Goal: Use online tool/utility: Use online tool/utility

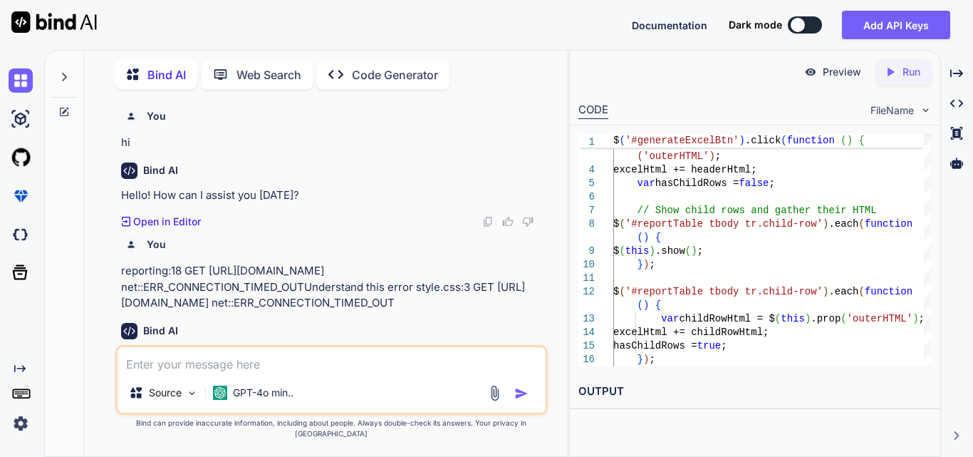
scroll to position [0, 4]
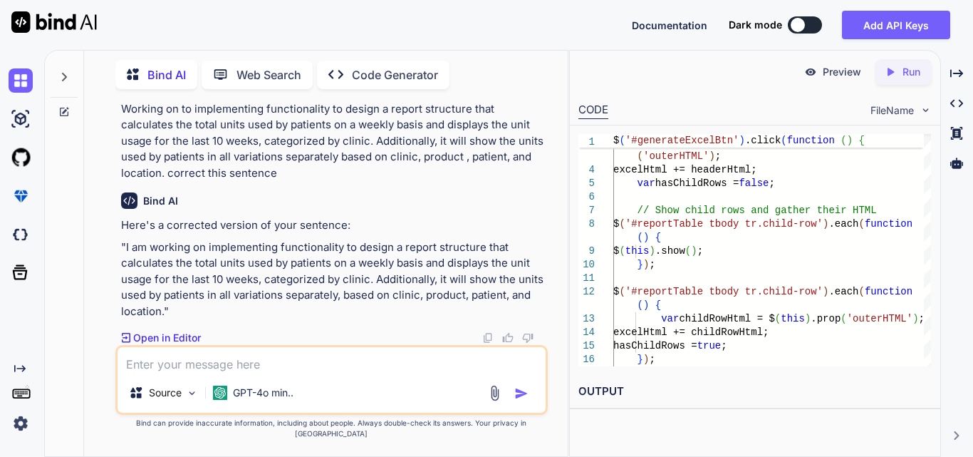
type textarea "x"
type textarea "function renderAccordion(data) { var headerRow = '<tr id="tableHeader">'; if (d…"
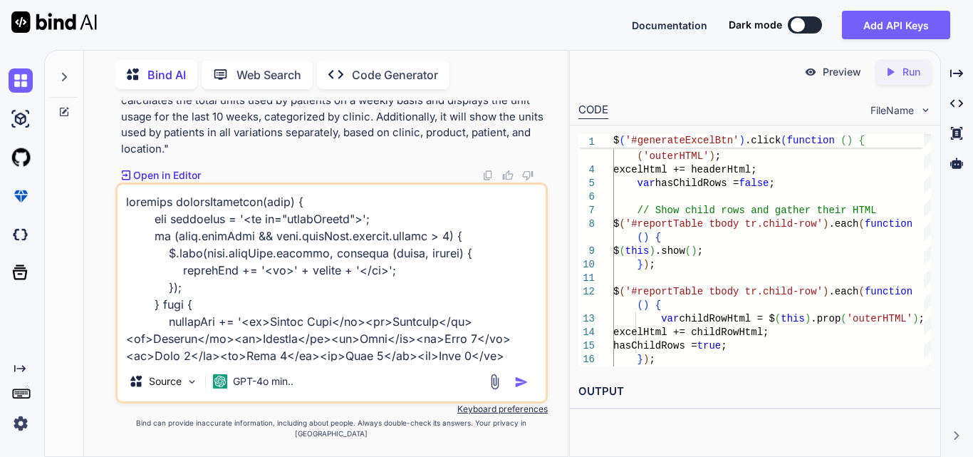
scroll to position [906, 0]
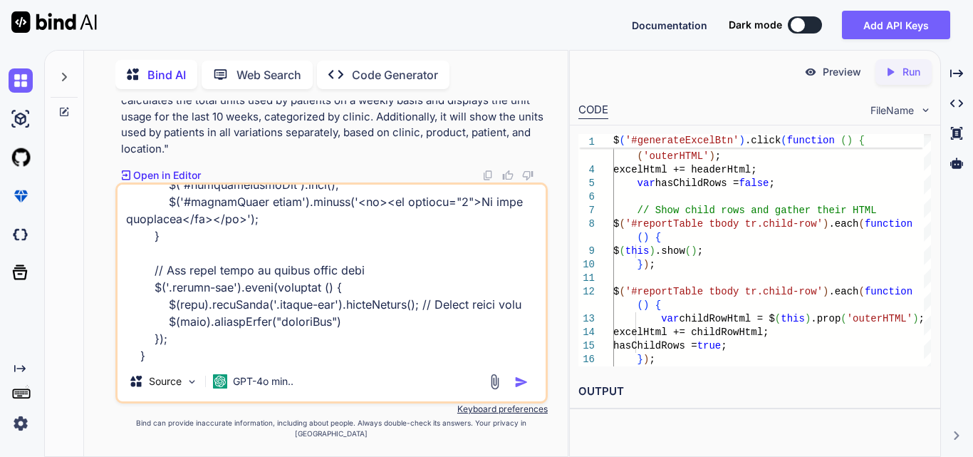
type textarea "x"
type textarea "function renderAccordion(data) { var headerRow = '<tr id="tableHeader">'; if (d…"
type textarea "x"
type textarea "function renderAccordion(data) { var headerRow = '<tr id="tableHeader">'; if (d…"
type textarea "x"
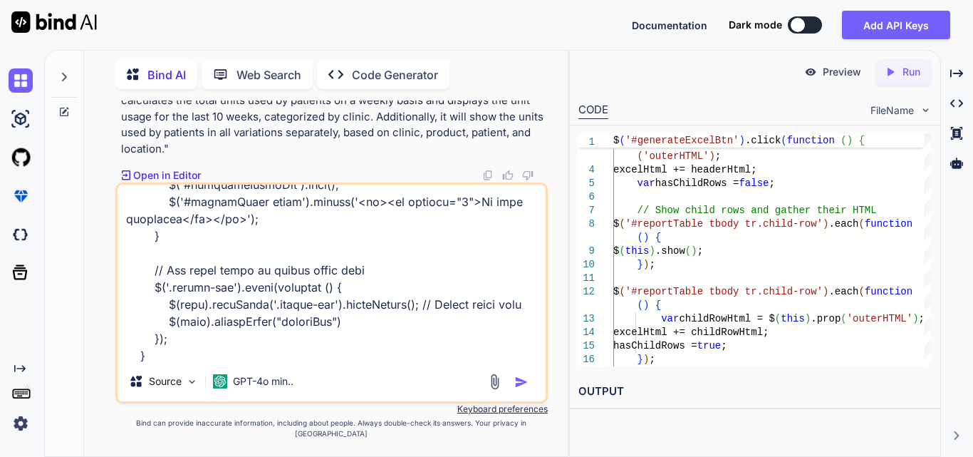
type textarea "function renderAccordion(data) { var headerRow = '<tr id="tableHeader">'; if (d…"
type textarea "x"
type textarea "function renderAccordion(data) { var headerRow = '<tr id="tableHeader">'; if (d…"
type textarea "x"
type textarea "function renderAccordion(data) { var headerRow = '<tr id="tableHeader">'; if (d…"
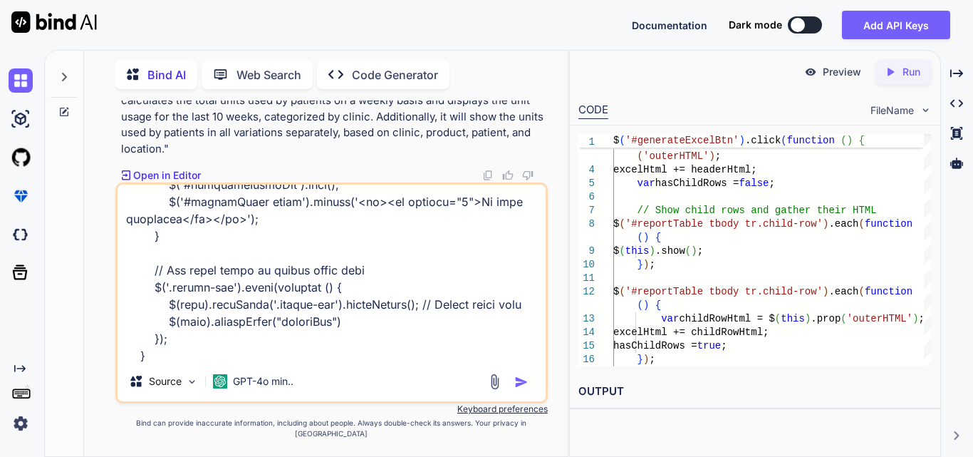
type textarea "x"
type textarea "function renderAccordion(data) { var headerRow = '<tr id="tableHeader">'; if (d…"
type textarea "x"
type textarea "function renderAccordion(data) { var headerRow = '<tr id="tableHeader">'; if (d…"
type textarea "x"
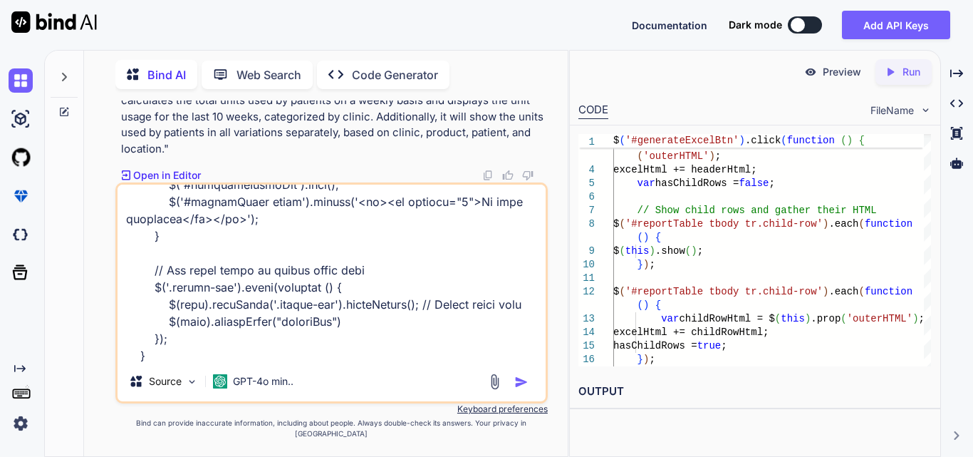
type textarea "function renderAccordion(data) { var headerRow = '<tr id="tableHeader">'; if (d…"
type textarea "x"
type textarea "function renderAccordion(data) { var headerRow = '<tr id="tableHeader">'; if (d…"
type textarea "x"
type textarea "function renderAccordion(data) { var headerRow = '<tr id="tableHeader">'; if (d…"
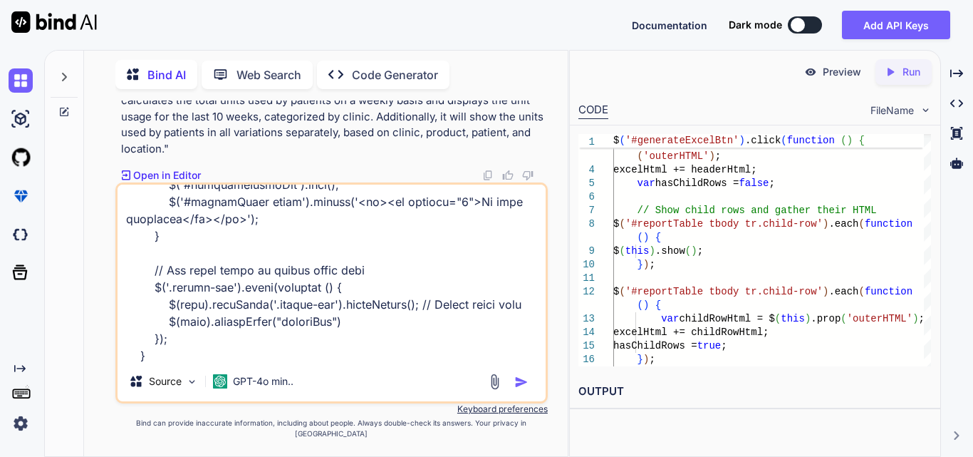
type textarea "x"
type textarea "function renderAccordion(data) { var headerRow = '<tr id="tableHeader">'; if (d…"
type textarea "x"
type textarea "function renderAccordion(data) { var headerRow = '<tr id="tableHeader">'; if (d…"
type textarea "x"
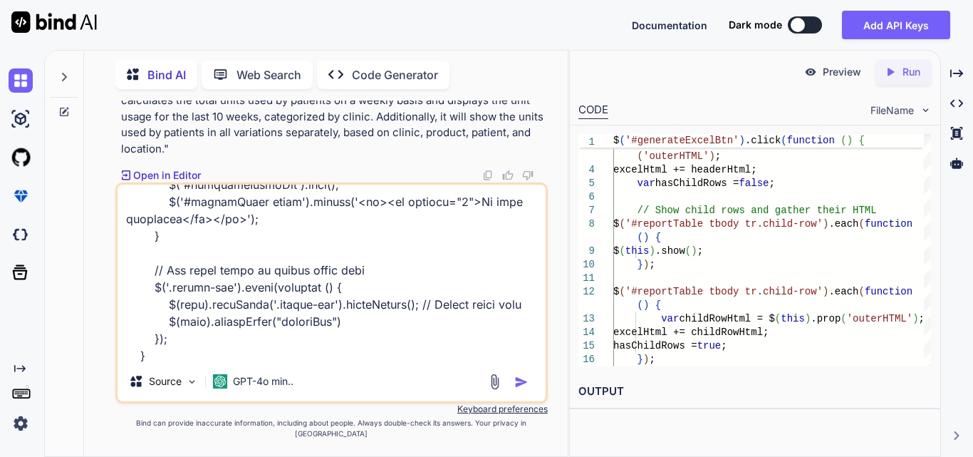
type textarea "function renderAccordion(data) { var headerRow = '<tr id="tableHeader">'; if (d…"
type textarea "x"
type textarea "function renderAccordion(data) { var headerRow = '<tr id="tableHeader">'; if (d…"
type textarea "x"
type textarea "function renderAccordion(data) { var headerRow = '<tr id="tableHeader">'; if (d…"
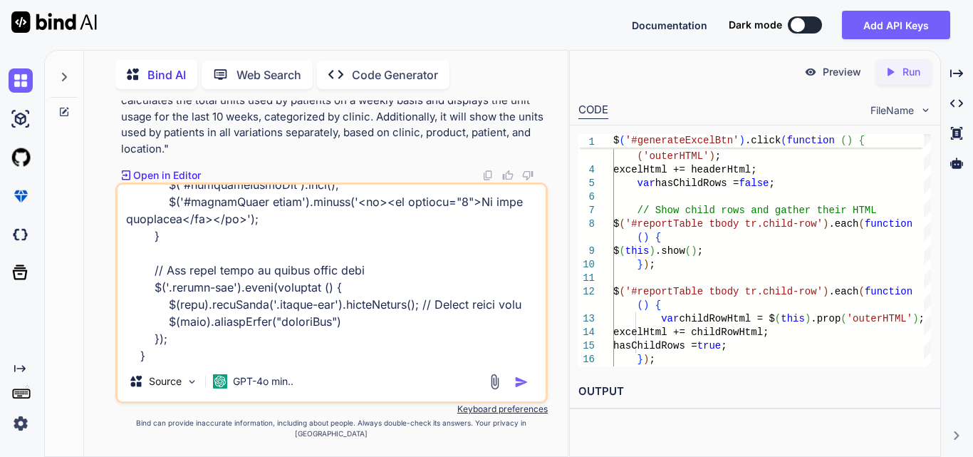
type textarea "x"
type textarea "function renderAccordion(data) { var headerRow = '<tr id="tableHeader">'; if (d…"
type textarea "x"
type textarea "function renderAccordion(data) { var headerRow = '<tr id="tableHeader">'; if (d…"
type textarea "x"
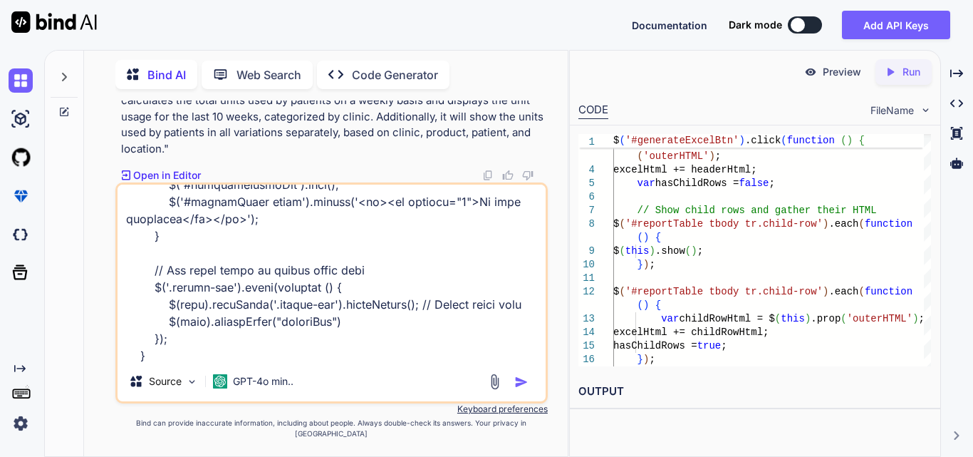
type textarea "function renderAccordion(data) { var headerRow = '<tr id="tableHeader">'; if (d…"
type textarea "x"
type textarea "function renderAccordion(data) { var headerRow = '<tr id="tableHeader">'; if (d…"
type textarea "x"
type textarea "function renderAccordion(data) { var headerRow = '<tr id="tableHeader">'; if (d…"
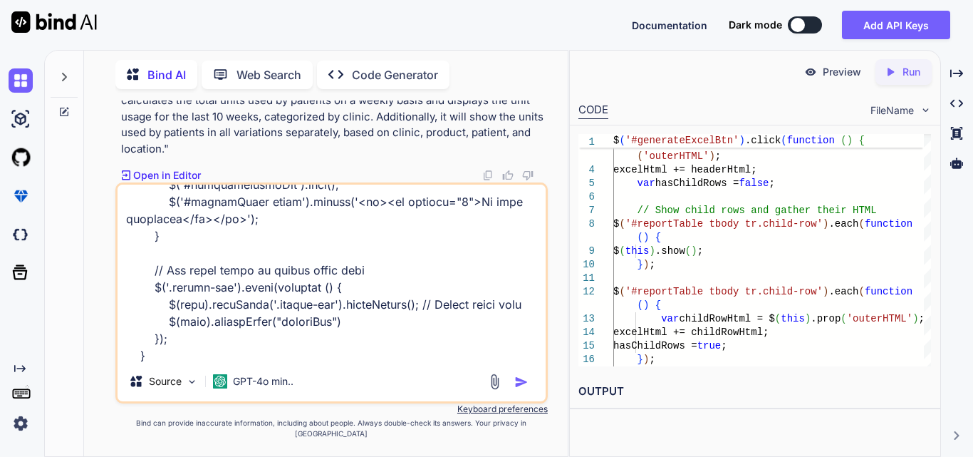
type textarea "x"
type textarea "function renderAccordion(data) { var headerRow = '<tr id="tableHeader">'; if (d…"
type textarea "x"
type textarea "function renderAccordion(data) { var headerRow = '<tr id="tableHeader">'; if (d…"
type textarea "x"
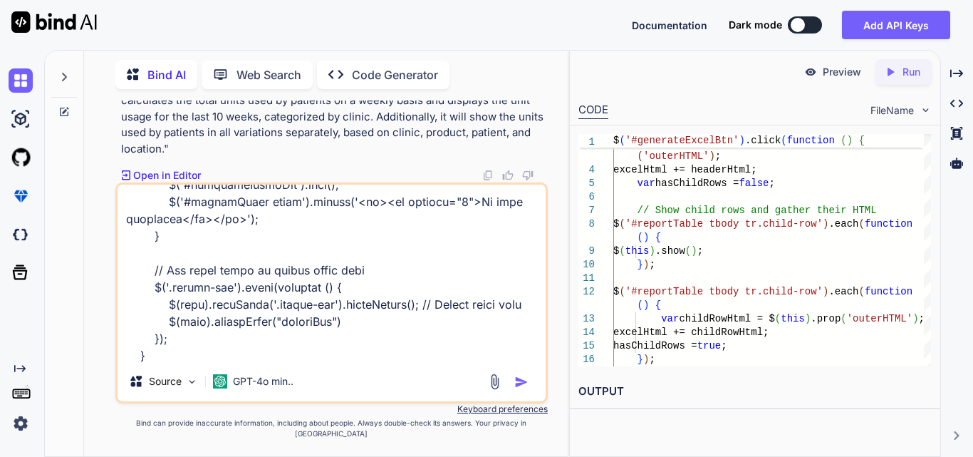
type textarea "function renderAccordion(data) { var headerRow = '<tr id="tableHeader">'; if (d…"
type textarea "x"
type textarea "function renderAccordion(data) { var headerRow = '<tr id="tableHeader">'; if (d…"
type textarea "x"
type textarea "function renderAccordion(data) { var headerRow = '<tr id="tableHeader">'; if (d…"
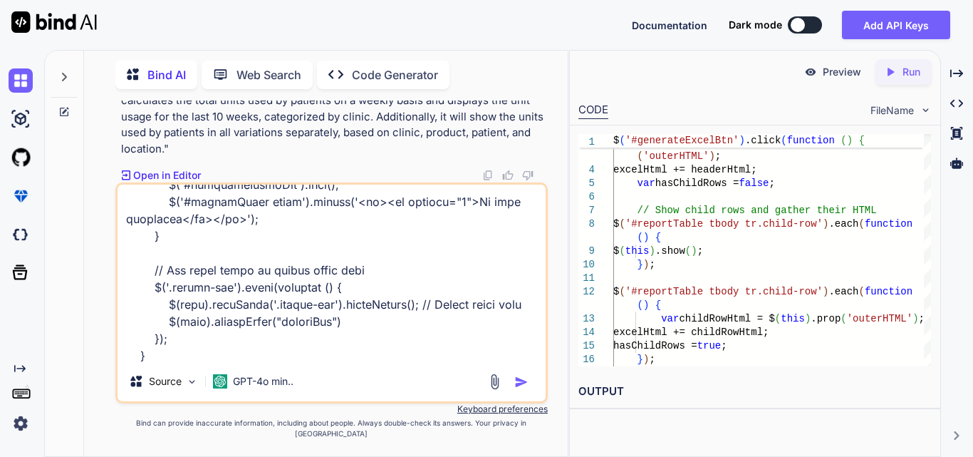
type textarea "x"
type textarea "function renderAccordion(data) { var headerRow = '<tr id="tableHeader">'; if (d…"
type textarea "x"
type textarea "function renderAccordion(data) { var headerRow = '<tr id="tableHeader">'; if (d…"
type textarea "x"
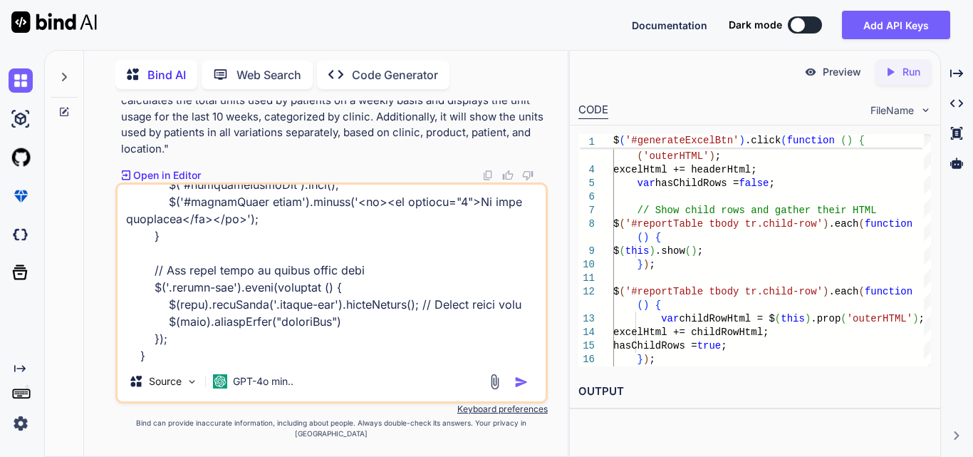
type textarea "function renderAccordion(data) { var headerRow = '<tr id="tableHeader">'; if (d…"
type textarea "x"
type textarea "function renderAccordion(data) { var headerRow = '<tr id="tableHeader">'; if (d…"
type textarea "x"
type textarea "function renderAccordion(data) { var headerRow = '<tr id="tableHeader">'; if (d…"
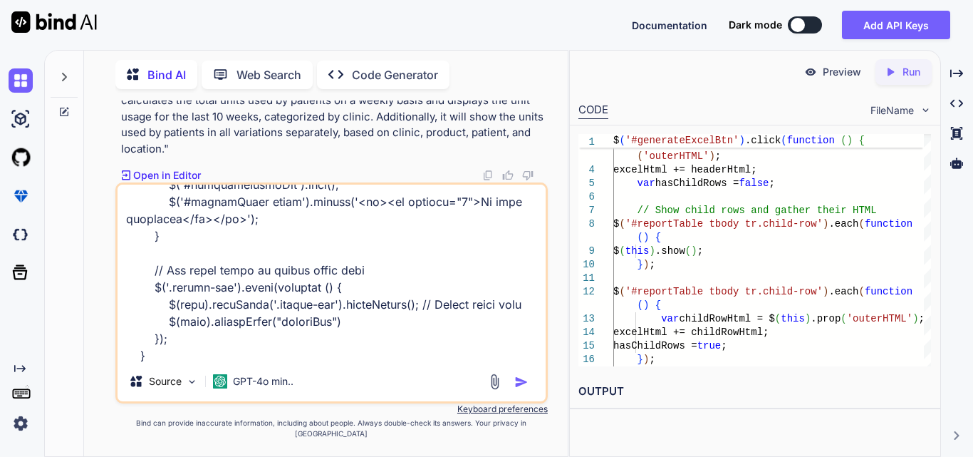
type textarea "x"
type textarea "function renderAccordion(data) { var headerRow = '<tr id="tableHeader">'; if (d…"
type textarea "x"
type textarea "function renderAccordion(data) { var headerRow = '<tr id="tableHeader">'; if (d…"
type textarea "x"
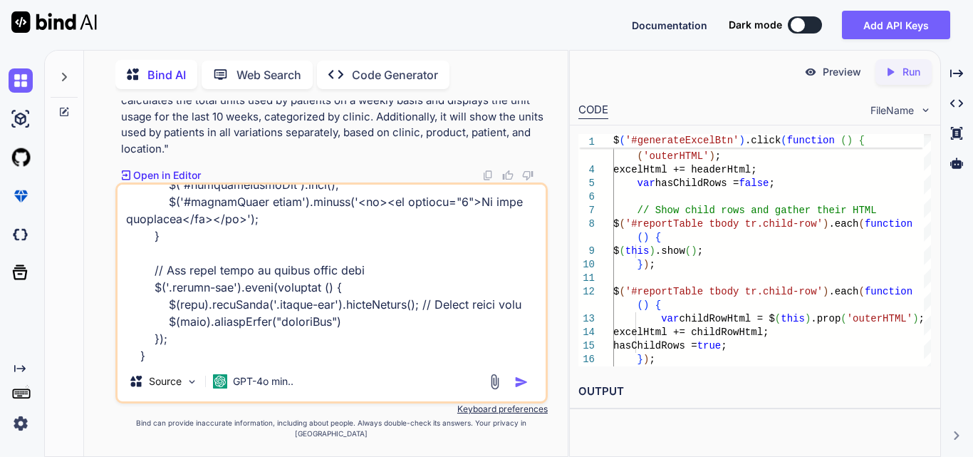
type textarea "function renderAccordion(data) { var headerRow = '<tr id="tableHeader">'; if (d…"
type textarea "x"
type textarea "function renderAccordion(data) { var headerRow = '<tr id="tableHeader">'; if (d…"
type textarea "x"
click at [326, 361] on textarea at bounding box center [332, 273] width 428 height 177
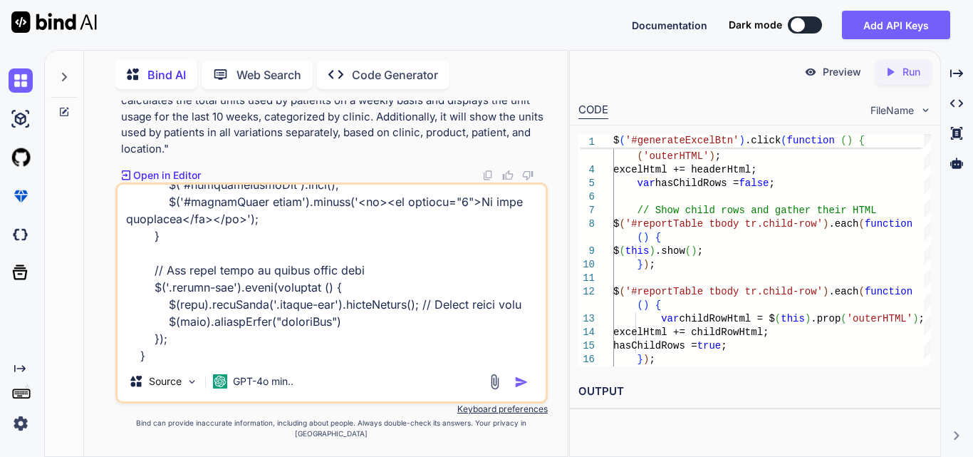
type textarea "function renderAccordion(data) { var headerRow = '<tr id="tableHeader">'; if (d…"
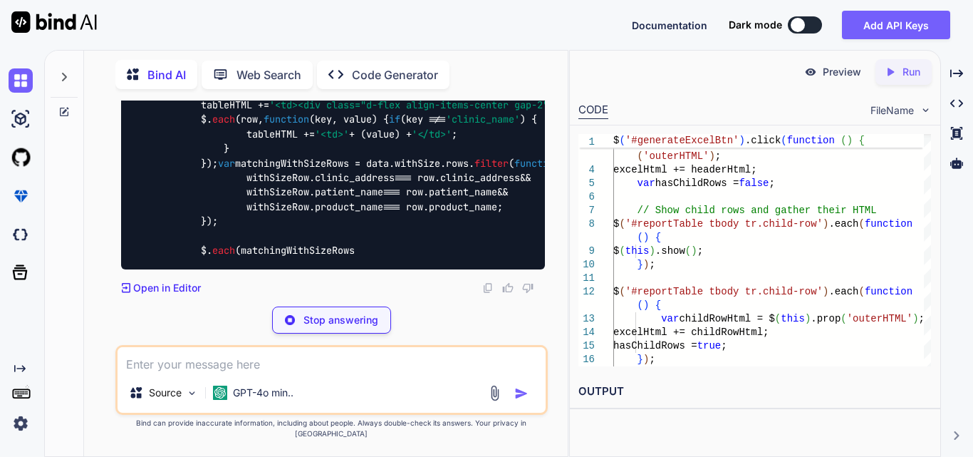
scroll to position [77560, 0]
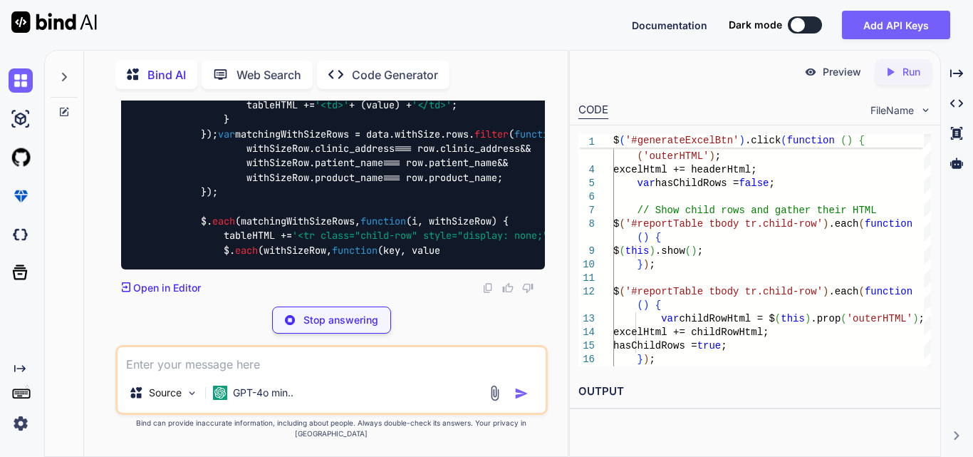
drag, startPoint x: 346, startPoint y: 244, endPoint x: 264, endPoint y: 239, distance: 81.3
click at [264, 239] on div "function renderAccordion ( data ) { var headerRow = '<tr id="tableHeader">' ; i…" at bounding box center [333, 61] width 424 height 415
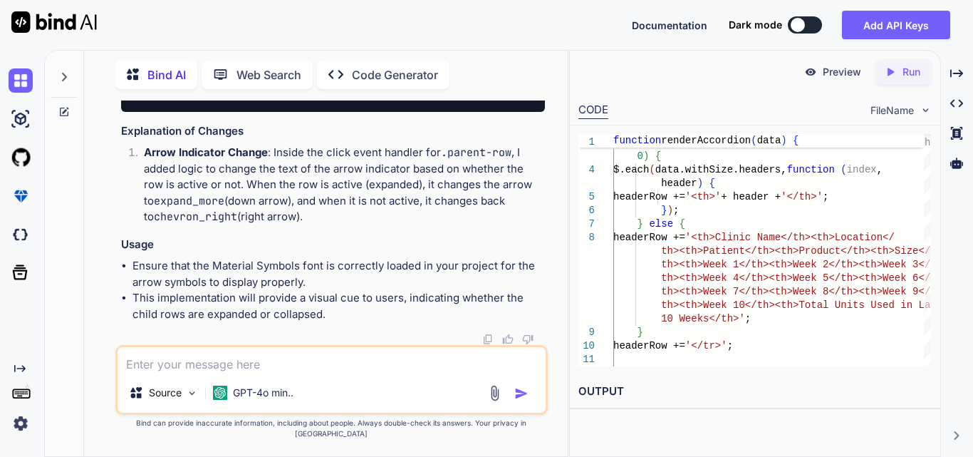
scroll to position [0, 224]
drag, startPoint x: 476, startPoint y: 128, endPoint x: 543, endPoint y: 128, distance: 67.0
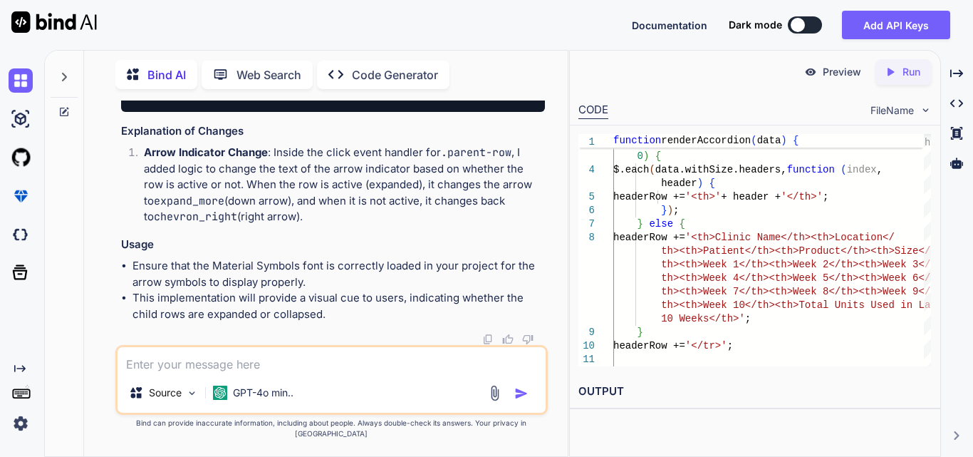
drag, startPoint x: 356, startPoint y: 130, endPoint x: 383, endPoint y: 133, distance: 26.5
copy span "<span class="material-symbols-outlined arrow-indicator">chevron_right</span>"
click at [237, 368] on textarea at bounding box center [332, 360] width 428 height 26
paste textarea "<span class="material-symbols-outlined arrow-indicator">chevron_right</span>"
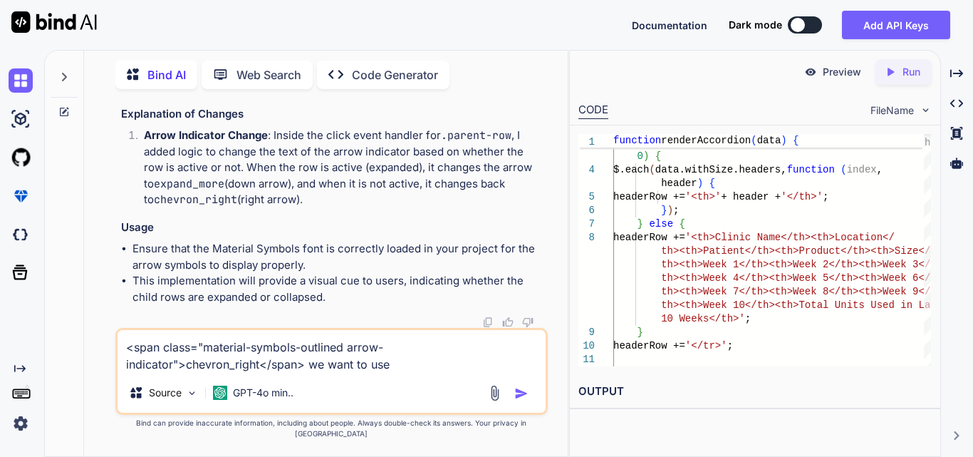
type textarea "<span class="material-symbols-outlined arrow-indicator">chevron_right</span> we…"
